Goal: Information Seeking & Learning: Learn about a topic

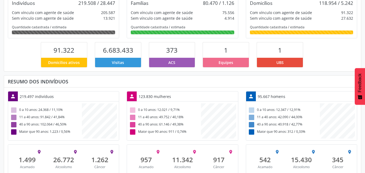
scroll to position [117, 0]
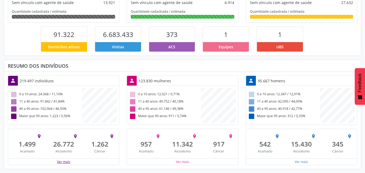
click at [58, 160] on button "Ver mais" at bounding box center [64, 161] width 14 height 5
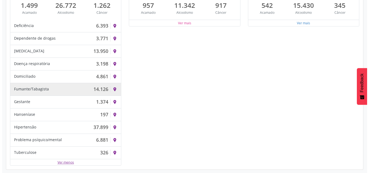
scroll to position [256, 0]
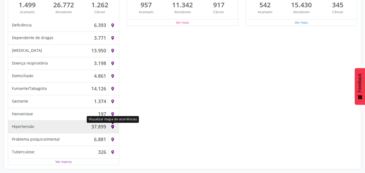
click at [111, 125] on icon "place" at bounding box center [112, 127] width 5 height 5
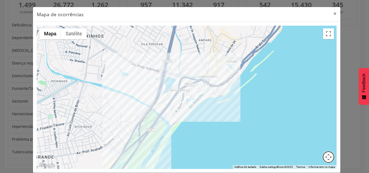
click at [327, 159] on button "Controles da câmera no mapa" at bounding box center [328, 157] width 11 height 11
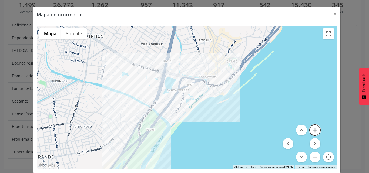
click at [312, 130] on button "Aumentar o zoom" at bounding box center [315, 130] width 11 height 11
click at [312, 129] on button "Aumentar o zoom" at bounding box center [315, 130] width 11 height 11
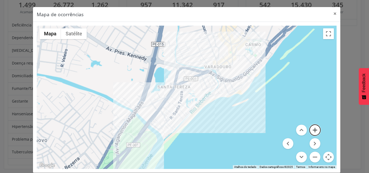
click at [312, 129] on button "Aumentar o zoom" at bounding box center [315, 130] width 11 height 11
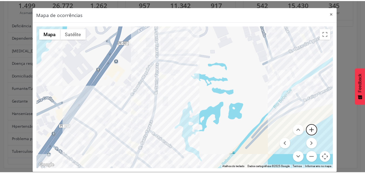
scroll to position [6, 0]
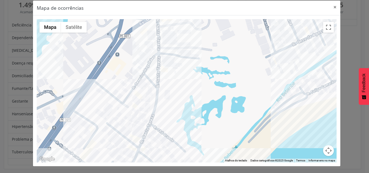
click at [279, 105] on div at bounding box center [187, 90] width 300 height 143
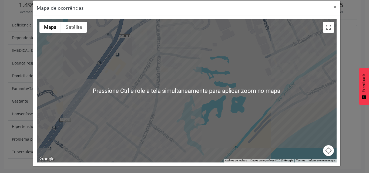
click at [236, 101] on div at bounding box center [187, 90] width 300 height 143
click at [249, 73] on div at bounding box center [187, 90] width 300 height 143
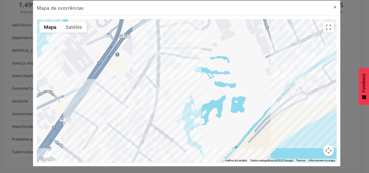
click at [251, 93] on div at bounding box center [187, 90] width 300 height 143
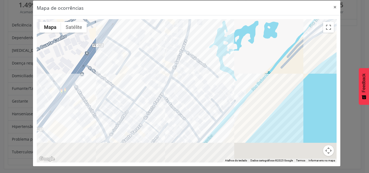
drag, startPoint x: 251, startPoint y: 93, endPoint x: 284, endPoint y: 20, distance: 80.4
click at [284, 20] on div at bounding box center [187, 90] width 300 height 143
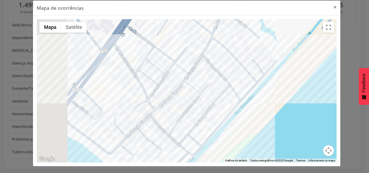
drag, startPoint x: 260, startPoint y: 86, endPoint x: 300, endPoint y: 48, distance: 55.6
click at [300, 48] on div at bounding box center [187, 90] width 300 height 143
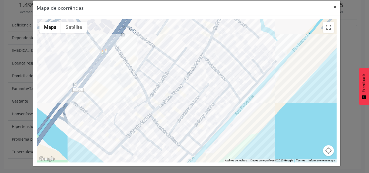
click at [333, 7] on button "×" at bounding box center [335, 7] width 11 height 13
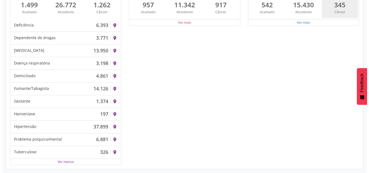
scroll to position [269938, 270048]
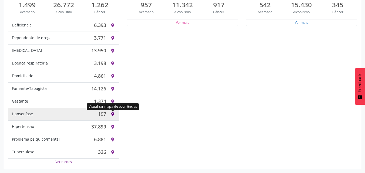
click at [112, 113] on icon "place" at bounding box center [112, 114] width 5 height 5
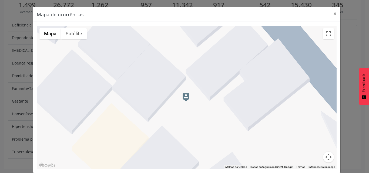
drag, startPoint x: 215, startPoint y: 102, endPoint x: 215, endPoint y: 107, distance: 5.2
click at [215, 107] on div at bounding box center [187, 97] width 300 height 143
click at [183, 98] on img at bounding box center [186, 97] width 7 height 8
click at [185, 97] on img at bounding box center [186, 97] width 7 height 8
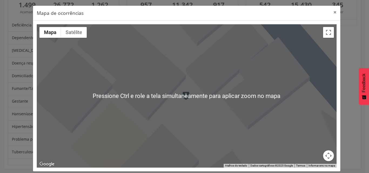
scroll to position [0, 0]
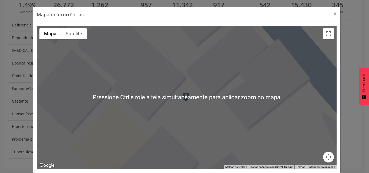
click at [189, 105] on div at bounding box center [187, 97] width 300 height 143
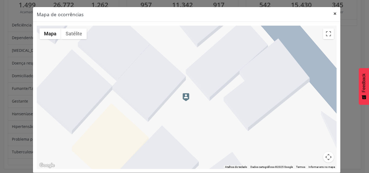
click at [335, 12] on button "×" at bounding box center [335, 13] width 11 height 13
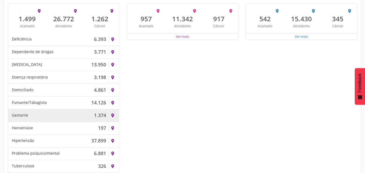
scroll to position [256, 0]
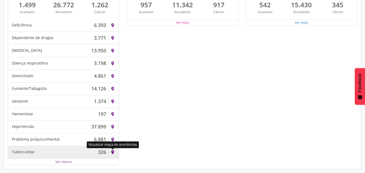
click at [113, 152] on icon "place" at bounding box center [112, 152] width 5 height 5
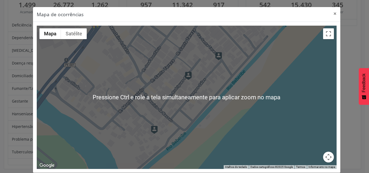
click at [304, 64] on div at bounding box center [187, 97] width 300 height 143
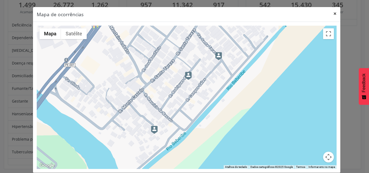
click at [334, 15] on button "×" at bounding box center [335, 13] width 11 height 13
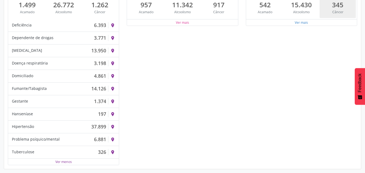
scroll to position [269938, 270048]
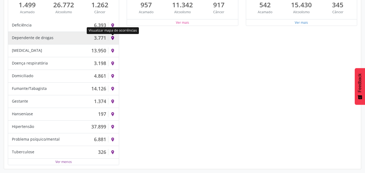
click at [112, 37] on icon "place" at bounding box center [112, 38] width 5 height 5
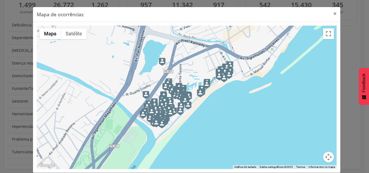
click at [272, 114] on div at bounding box center [187, 97] width 300 height 143
drag, startPoint x: 272, startPoint y: 114, endPoint x: 300, endPoint y: 135, distance: 34.4
click at [272, 114] on div at bounding box center [187, 97] width 300 height 143
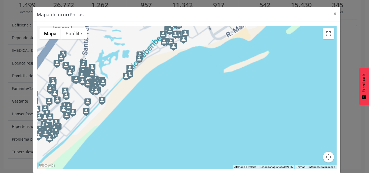
click at [300, 135] on div at bounding box center [187, 97] width 300 height 143
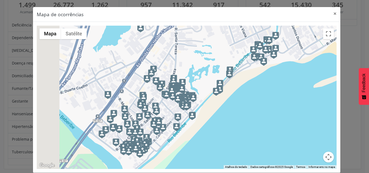
drag, startPoint x: 236, startPoint y: 98, endPoint x: 319, endPoint y: 110, distance: 83.0
click at [327, 113] on div at bounding box center [187, 97] width 300 height 143
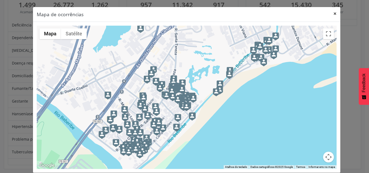
click at [333, 13] on button "×" at bounding box center [335, 13] width 11 height 13
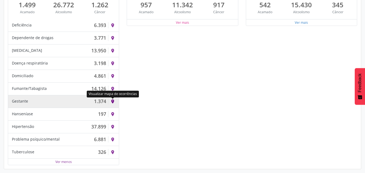
click at [113, 100] on icon "place" at bounding box center [112, 101] width 5 height 5
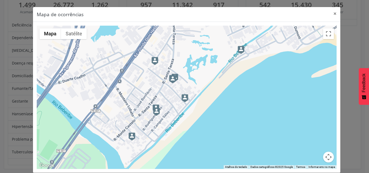
click at [175, 80] on img at bounding box center [175, 78] width 7 height 8
click at [173, 78] on img at bounding box center [172, 79] width 7 height 8
click at [169, 76] on img at bounding box center [172, 79] width 7 height 8
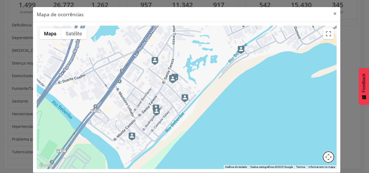
click at [327, 155] on button "Controles da câmera no mapa" at bounding box center [328, 157] width 11 height 11
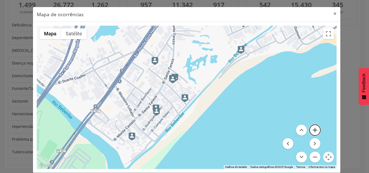
click at [311, 125] on button "Aumentar o zoom" at bounding box center [315, 130] width 11 height 11
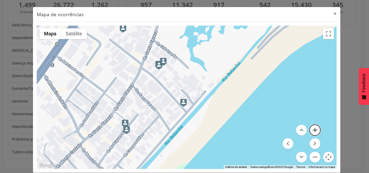
click at [311, 125] on button "Aumentar o zoom" at bounding box center [315, 130] width 11 height 11
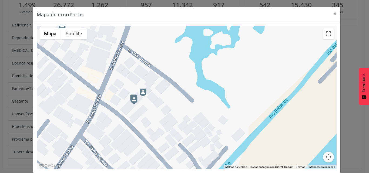
drag, startPoint x: 179, startPoint y: 72, endPoint x: 162, endPoint y: 110, distance: 41.6
click at [181, 135] on div at bounding box center [187, 97] width 300 height 143
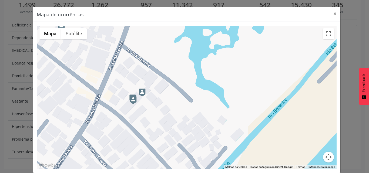
click at [140, 93] on img at bounding box center [142, 93] width 7 height 8
click at [75, 34] on button "Satélite" at bounding box center [74, 33] width 26 height 11
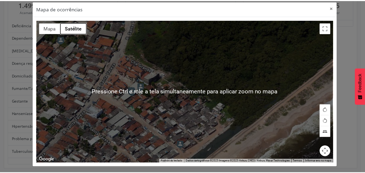
scroll to position [6, 0]
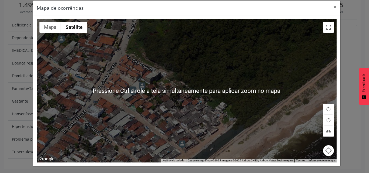
click at [191, 106] on div at bounding box center [187, 90] width 300 height 143
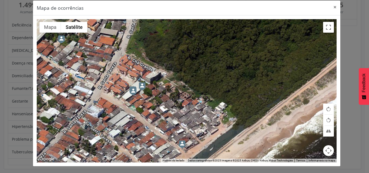
click at [139, 86] on img at bounding box center [142, 86] width 7 height 8
click at [130, 90] on img at bounding box center [133, 92] width 7 height 8
click at [333, 6] on button "×" at bounding box center [335, 7] width 11 height 13
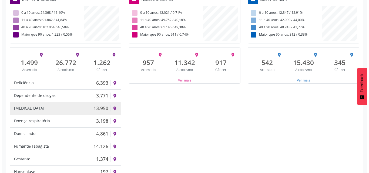
scroll to position [256, 0]
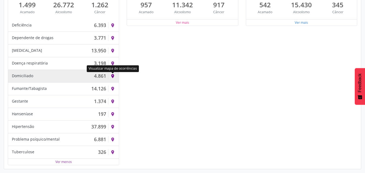
click at [113, 76] on icon "place" at bounding box center [112, 76] width 5 height 5
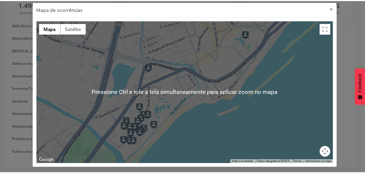
scroll to position [6, 0]
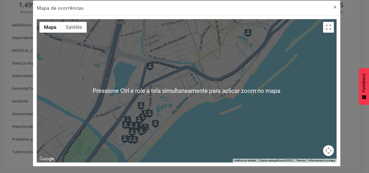
click at [208, 107] on div at bounding box center [187, 90] width 300 height 143
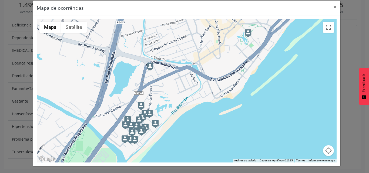
click at [143, 116] on img at bounding box center [142, 118] width 7 height 8
click at [325, 150] on button "Controles da câmera no mapa" at bounding box center [328, 150] width 11 height 11
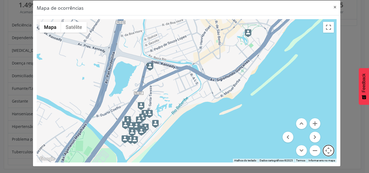
click at [325, 150] on button "Controles da câmera no mapa" at bounding box center [328, 150] width 11 height 11
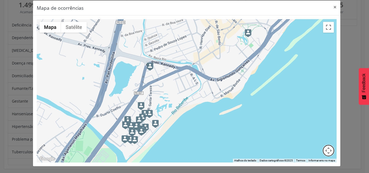
click at [325, 150] on button "Controles da câmera no mapa" at bounding box center [328, 150] width 11 height 11
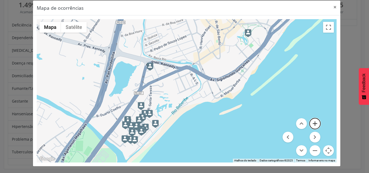
click at [314, 124] on button "Aumentar o zoom" at bounding box center [315, 123] width 11 height 11
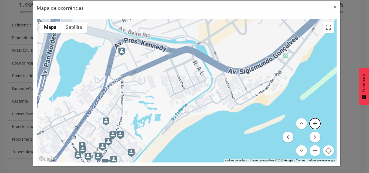
click at [314, 124] on button "Aumentar o zoom" at bounding box center [315, 123] width 11 height 11
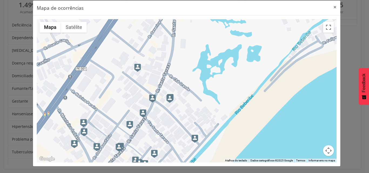
drag, startPoint x: 222, startPoint y: 95, endPoint x: 354, endPoint y: -3, distance: 164.4
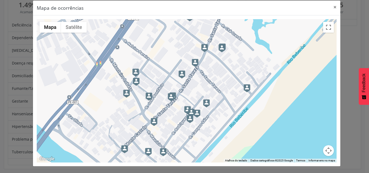
drag, startPoint x: 268, startPoint y: 29, endPoint x: 294, endPoint y: 19, distance: 27.5
click at [294, 19] on div at bounding box center [187, 90] width 300 height 143
click at [78, 27] on button "Satélite" at bounding box center [74, 27] width 26 height 11
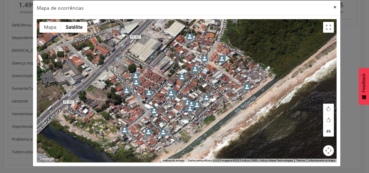
click at [334, 6] on button "×" at bounding box center [335, 7] width 11 height 13
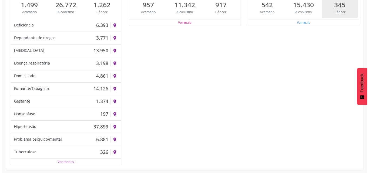
scroll to position [269938, 270048]
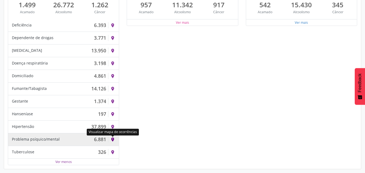
click at [112, 140] on icon "place" at bounding box center [112, 139] width 5 height 5
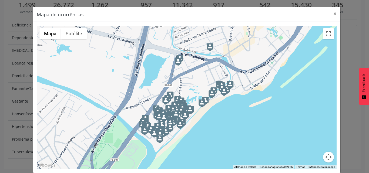
click at [321, 156] on div at bounding box center [187, 97] width 300 height 143
click at [326, 159] on button "Controles da câmera no mapa" at bounding box center [328, 157] width 11 height 11
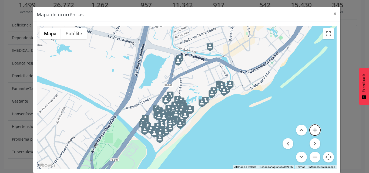
click at [310, 128] on button "Aumentar o zoom" at bounding box center [315, 130] width 11 height 11
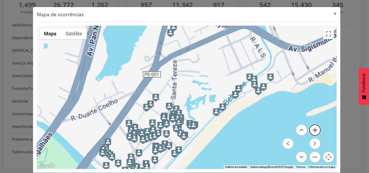
click at [310, 128] on button "Aumentar o zoom" at bounding box center [315, 130] width 11 height 11
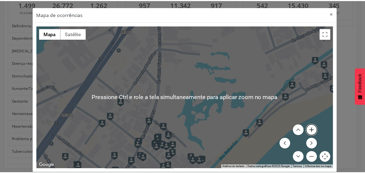
scroll to position [6, 0]
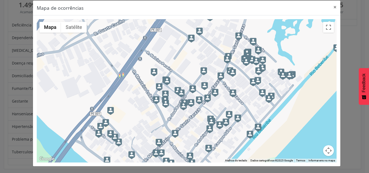
drag, startPoint x: 224, startPoint y: 116, endPoint x: 314, endPoint y: 35, distance: 121.1
click at [314, 35] on div at bounding box center [187, 90] width 300 height 143
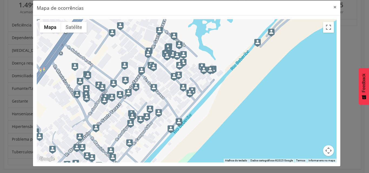
drag, startPoint x: 273, startPoint y: 50, endPoint x: 192, endPoint y: 72, distance: 83.9
click at [192, 71] on div at bounding box center [187, 90] width 300 height 143
click at [333, 6] on button "×" at bounding box center [335, 7] width 11 height 13
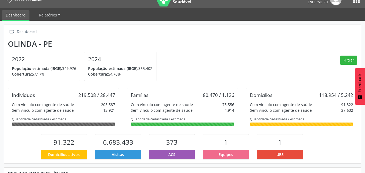
scroll to position [0, 0]
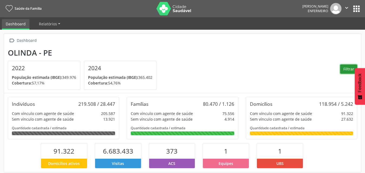
click at [342, 67] on button "Filtrar" at bounding box center [348, 69] width 17 height 9
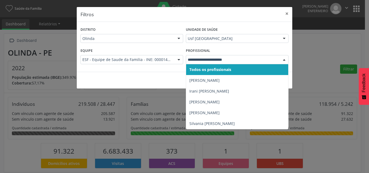
click at [284, 58] on div at bounding box center [284, 59] width 8 height 9
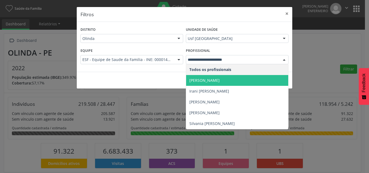
click at [241, 80] on span "[PERSON_NAME]" at bounding box center [237, 80] width 102 height 11
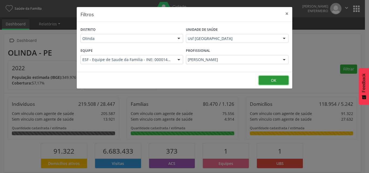
click at [268, 82] on button "OK" at bounding box center [274, 80] width 30 height 9
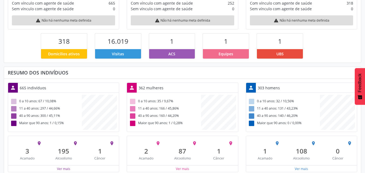
scroll to position [133, 0]
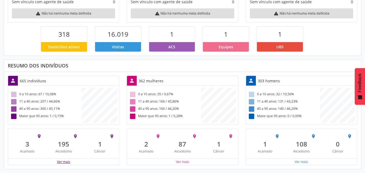
click at [62, 162] on button "Ver mais" at bounding box center [64, 161] width 14 height 5
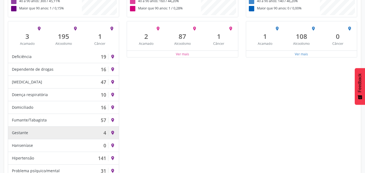
scroll to position [241, 0]
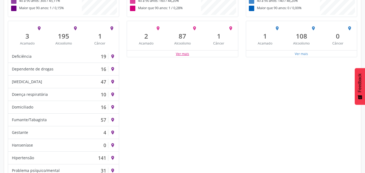
click at [185, 53] on button "Ver mais" at bounding box center [183, 53] width 14 height 5
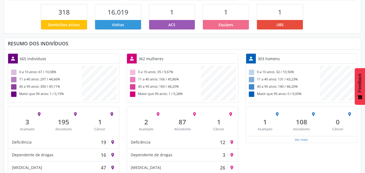
scroll to position [268, 0]
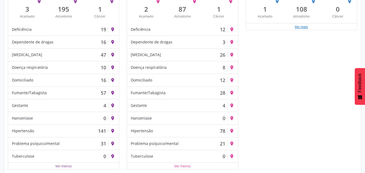
click at [308, 28] on button "Ver mais" at bounding box center [301, 26] width 14 height 5
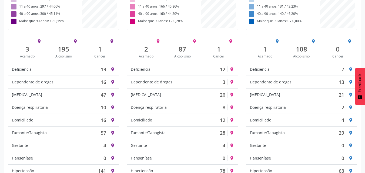
scroll to position [241, 0]
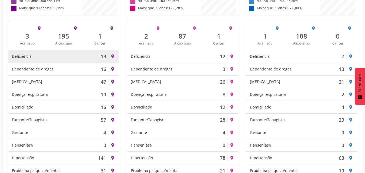
click at [31, 56] on div "Deficiência 19" at bounding box center [60, 56] width 96 height 6
drag, startPoint x: 31, startPoint y: 56, endPoint x: 24, endPoint y: 58, distance: 7.6
click at [24, 58] on div "Deficiência" at bounding box center [22, 56] width 20 height 6
drag, startPoint x: 34, startPoint y: 56, endPoint x: 8, endPoint y: 58, distance: 26.3
click at [8, 58] on div "Deficiência 19 place" at bounding box center [63, 56] width 111 height 13
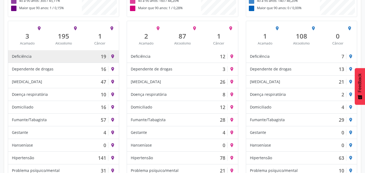
copy div "Deficiência"
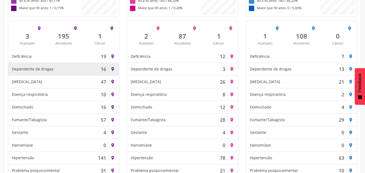
drag, startPoint x: 10, startPoint y: 68, endPoint x: 58, endPoint y: 73, distance: 47.9
click at [58, 73] on div "Dependente de drogas 16 place" at bounding box center [63, 69] width 111 height 13
copy div "Dependente de drogas"
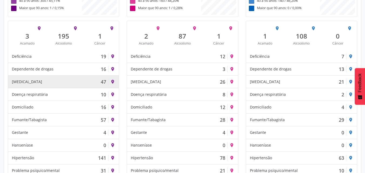
click at [11, 81] on div "[MEDICAL_DATA] 47 place" at bounding box center [63, 82] width 111 height 13
drag, startPoint x: 11, startPoint y: 81, endPoint x: 33, endPoint y: 81, distance: 21.3
click at [33, 81] on div "[MEDICAL_DATA] 47 place" at bounding box center [63, 82] width 111 height 13
copy div "[MEDICAL_DATA]"
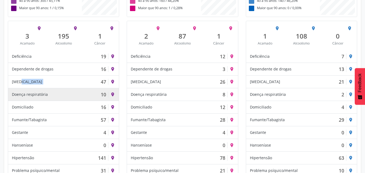
drag, startPoint x: 11, startPoint y: 93, endPoint x: 47, endPoint y: 96, distance: 35.5
click at [47, 96] on div "Doença respiratória 10 place" at bounding box center [63, 94] width 111 height 13
copy div "Doença respiratória"
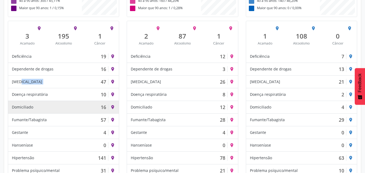
drag, startPoint x: 11, startPoint y: 107, endPoint x: 37, endPoint y: 110, distance: 26.6
click at [37, 110] on div "Domiciliado 16 place" at bounding box center [63, 107] width 111 height 13
copy div "Domiciliado"
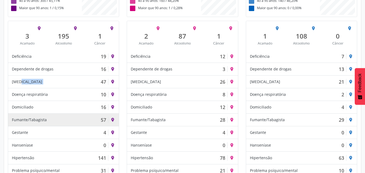
drag, startPoint x: 12, startPoint y: 119, endPoint x: 52, endPoint y: 122, distance: 40.9
click at [52, 122] on div "Fumante/Tabagista 57 place" at bounding box center [63, 120] width 111 height 13
copy div "Fumante/Tabagista"
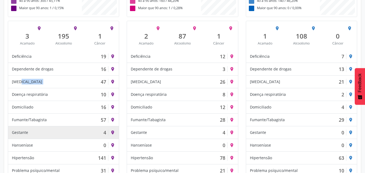
drag, startPoint x: 12, startPoint y: 131, endPoint x: 37, endPoint y: 132, distance: 25.2
click at [37, 132] on div "Gestante 4 place" at bounding box center [63, 132] width 111 height 13
copy div "Gestante"
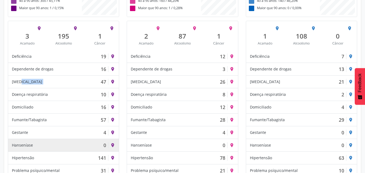
drag, startPoint x: 12, startPoint y: 146, endPoint x: 34, endPoint y: 148, distance: 21.5
click at [34, 148] on div "Hanseníase 0" at bounding box center [60, 145] width 96 height 6
copy div "Hanseníase"
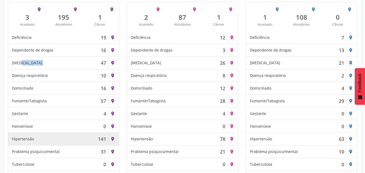
scroll to position [272, 0]
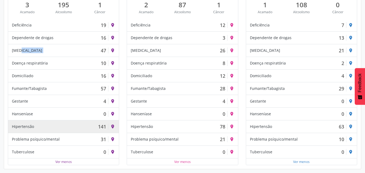
drag, startPoint x: 12, startPoint y: 127, endPoint x: 46, endPoint y: 129, distance: 34.9
click at [46, 129] on div "Hipertensão 141 place" at bounding box center [63, 126] width 111 height 13
copy div "Hipertensão"
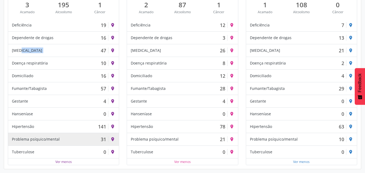
drag, startPoint x: 11, startPoint y: 137, endPoint x: 68, endPoint y: 144, distance: 57.2
click at [68, 144] on div "Problema psíquico/mental 31 place" at bounding box center [63, 139] width 111 height 13
copy div "Problema psíquico/mental"
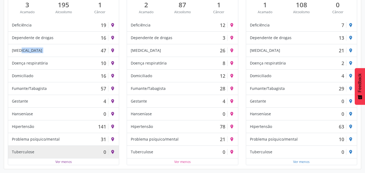
drag, startPoint x: 11, startPoint y: 151, endPoint x: 52, endPoint y: 155, distance: 41.0
click at [52, 155] on div "Tuberculose 0 place" at bounding box center [63, 152] width 111 height 12
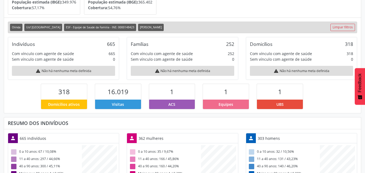
scroll to position [81, 0]
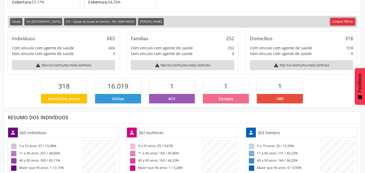
click at [342, 20] on link "Limpar filtros" at bounding box center [342, 21] width 25 height 7
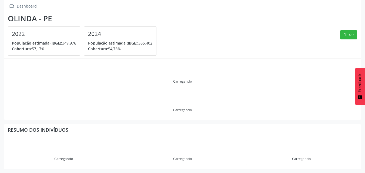
scroll to position [34, 0]
click at [349, 34] on button "Filtrar" at bounding box center [348, 34] width 17 height 9
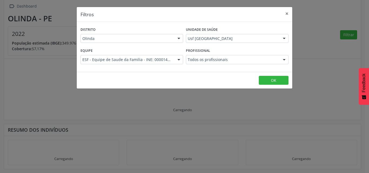
click at [286, 59] on div at bounding box center [284, 59] width 8 height 9
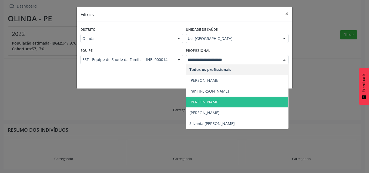
click at [220, 104] on span "[PERSON_NAME]" at bounding box center [204, 101] width 30 height 5
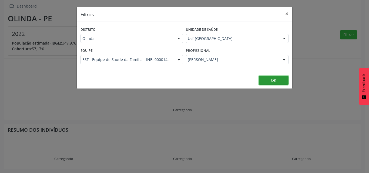
click at [270, 80] on button "OK" at bounding box center [274, 80] width 30 height 9
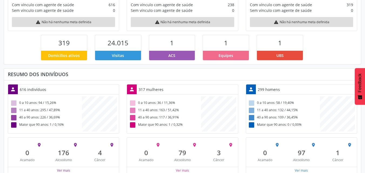
scroll to position [133, 0]
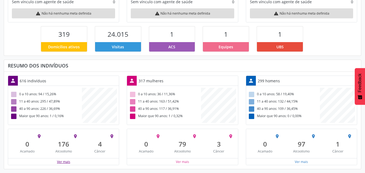
click at [66, 162] on button "Ver mais" at bounding box center [64, 161] width 14 height 5
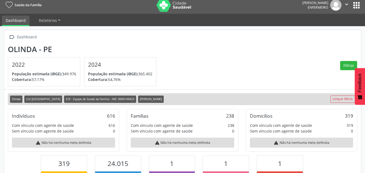
scroll to position [0, 0]
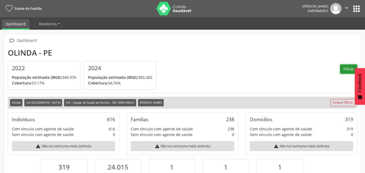
click at [347, 69] on button "Filtrar" at bounding box center [348, 69] width 17 height 9
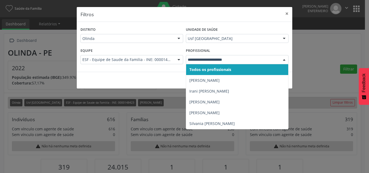
click at [286, 60] on div at bounding box center [284, 59] width 8 height 9
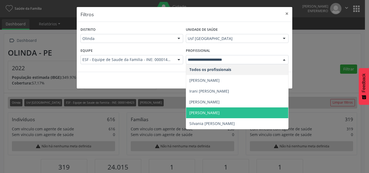
click at [239, 112] on span "[PERSON_NAME]" at bounding box center [237, 113] width 102 height 11
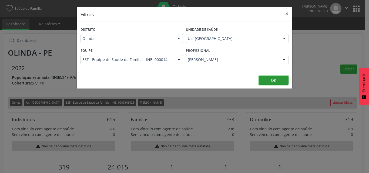
click at [282, 80] on button "OK" at bounding box center [274, 80] width 30 height 9
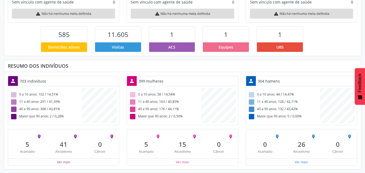
scroll to position [133, 0]
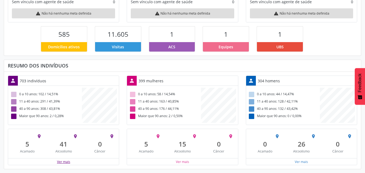
click at [66, 162] on button "Ver mais" at bounding box center [64, 161] width 14 height 5
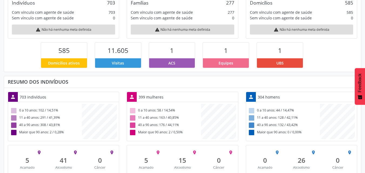
scroll to position [0, 0]
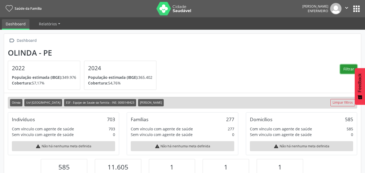
click at [344, 67] on button "Filtrar" at bounding box center [348, 69] width 17 height 9
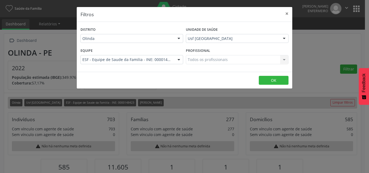
click at [286, 59] on div "Todos os profissionais Todos os profissionais Nenhum resultado encontrado para:…" at bounding box center [237, 59] width 103 height 9
click at [284, 58] on div at bounding box center [284, 59] width 8 height 9
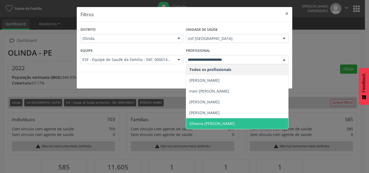
click at [245, 123] on span "Silvania [PERSON_NAME]" at bounding box center [237, 123] width 102 height 11
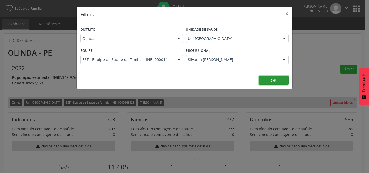
click at [282, 79] on button "OK" at bounding box center [274, 80] width 30 height 9
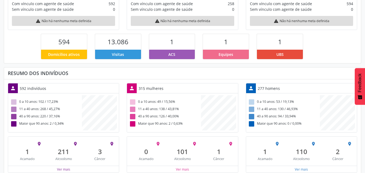
scroll to position [133, 0]
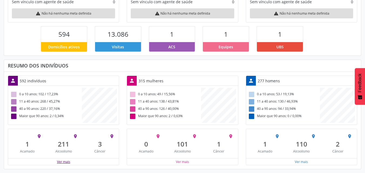
click at [62, 161] on button "Ver mais" at bounding box center [64, 161] width 14 height 5
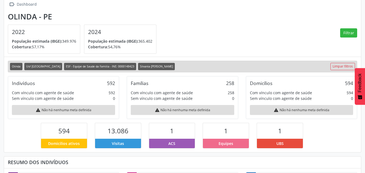
scroll to position [29, 0]
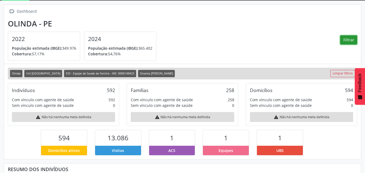
click at [346, 41] on button "Filtrar" at bounding box center [348, 39] width 17 height 9
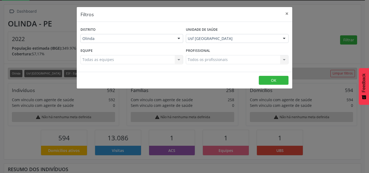
click at [286, 59] on div "Todos os profissionais Todos os profissionais Nenhum resultado encontrado para:…" at bounding box center [237, 59] width 103 height 9
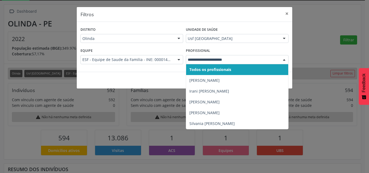
click at [286, 59] on div at bounding box center [284, 59] width 8 height 9
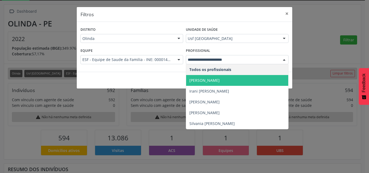
click at [235, 78] on span "[PERSON_NAME]" at bounding box center [237, 80] width 102 height 11
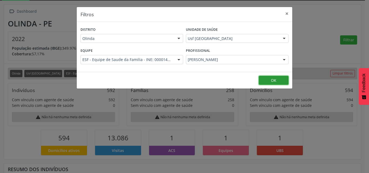
click at [270, 80] on button "OK" at bounding box center [274, 80] width 30 height 9
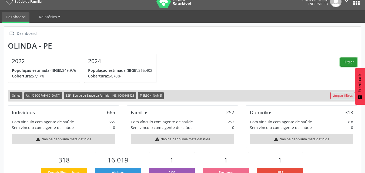
scroll to position [0, 0]
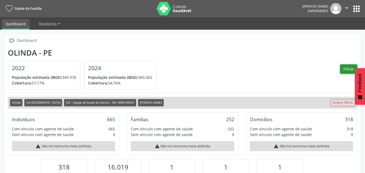
click at [346, 67] on button "Filtrar" at bounding box center [348, 69] width 17 height 9
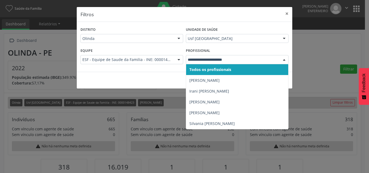
click at [282, 59] on div at bounding box center [284, 59] width 8 height 9
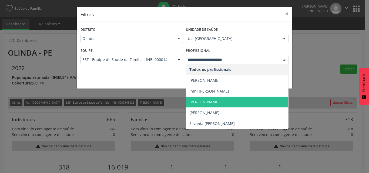
click at [252, 102] on span "[PERSON_NAME]" at bounding box center [237, 102] width 102 height 11
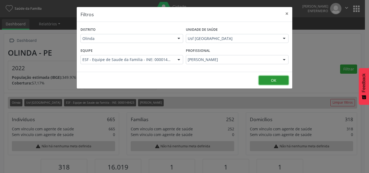
click at [271, 79] on button "OK" at bounding box center [274, 80] width 30 height 9
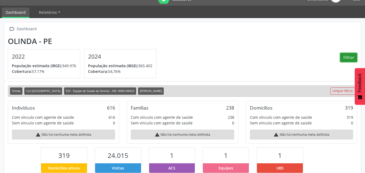
scroll to position [11, 0]
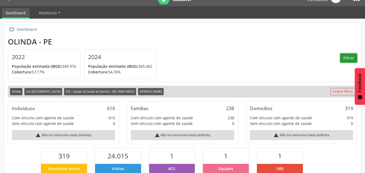
click at [355, 57] on button "Filtrar" at bounding box center [348, 57] width 17 height 9
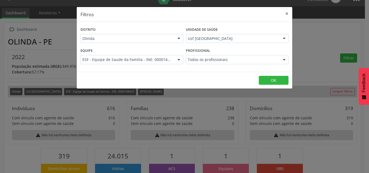
click at [285, 59] on div at bounding box center [284, 59] width 8 height 9
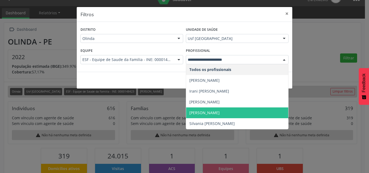
click at [239, 112] on span "[PERSON_NAME]" at bounding box center [237, 113] width 102 height 11
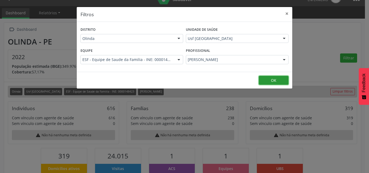
click at [278, 78] on button "OK" at bounding box center [274, 80] width 30 height 9
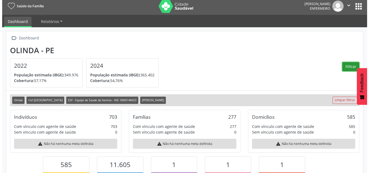
scroll to position [0, 0]
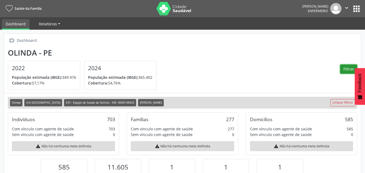
click at [59, 23] on link "Relatórios" at bounding box center [49, 23] width 29 height 9
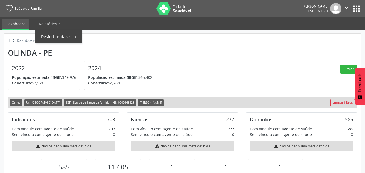
click at [58, 35] on link "Desfechos da visita" at bounding box center [58, 36] width 46 height 9
